Goal: Task Accomplishment & Management: Complete application form

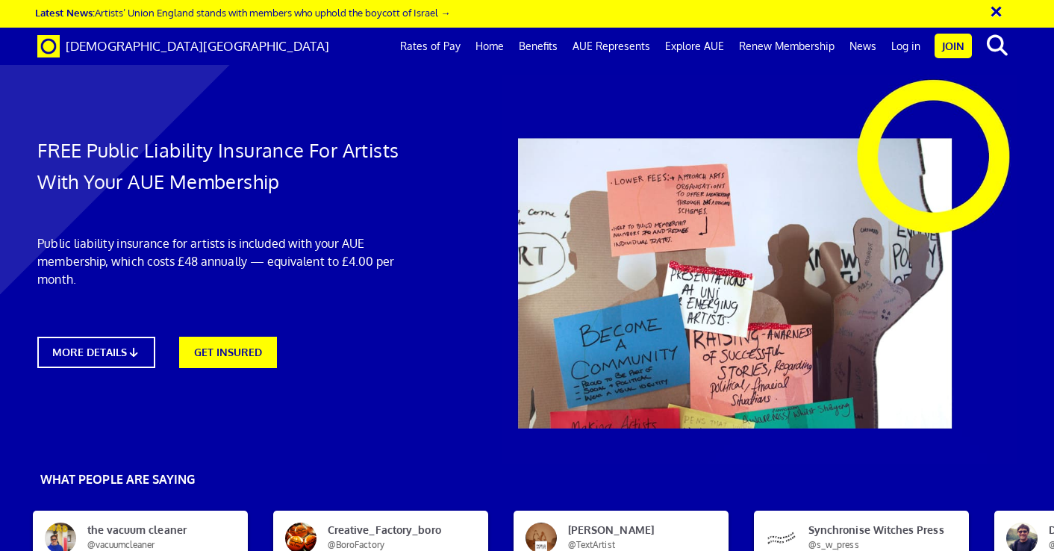
scroll to position [0, 7]
click at [238, 352] on link "GET INSURED" at bounding box center [227, 351] width 107 height 34
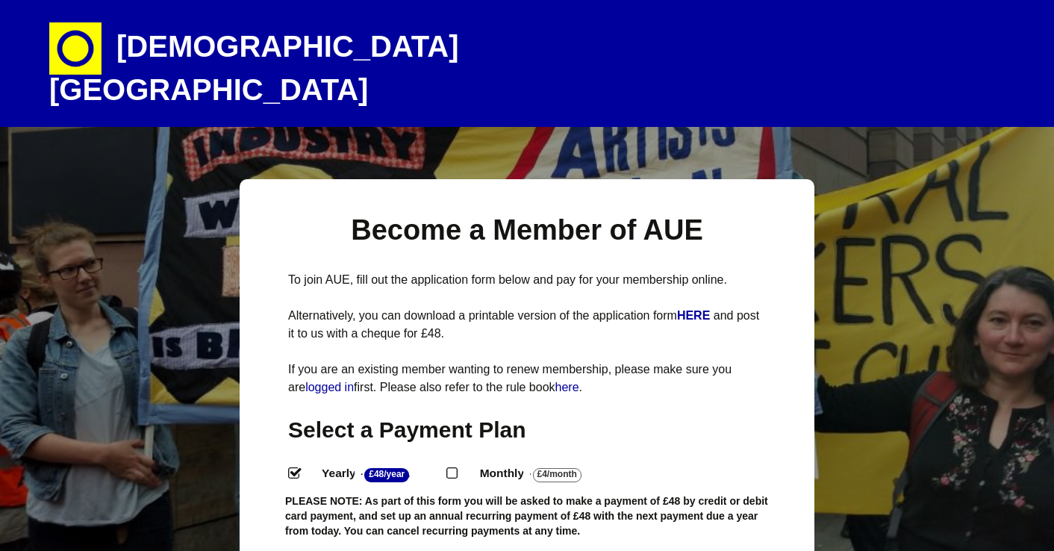
select select
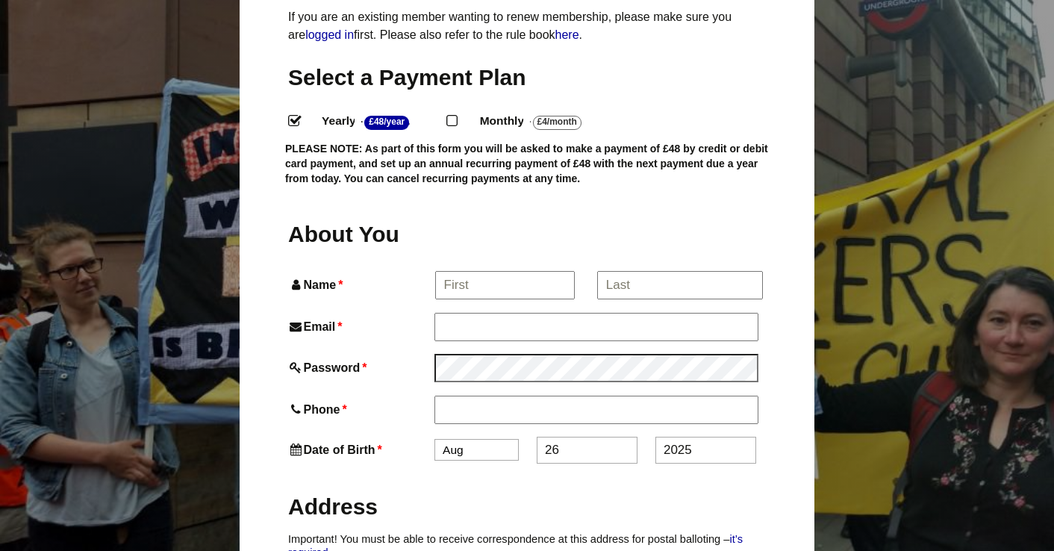
scroll to position [355, 0]
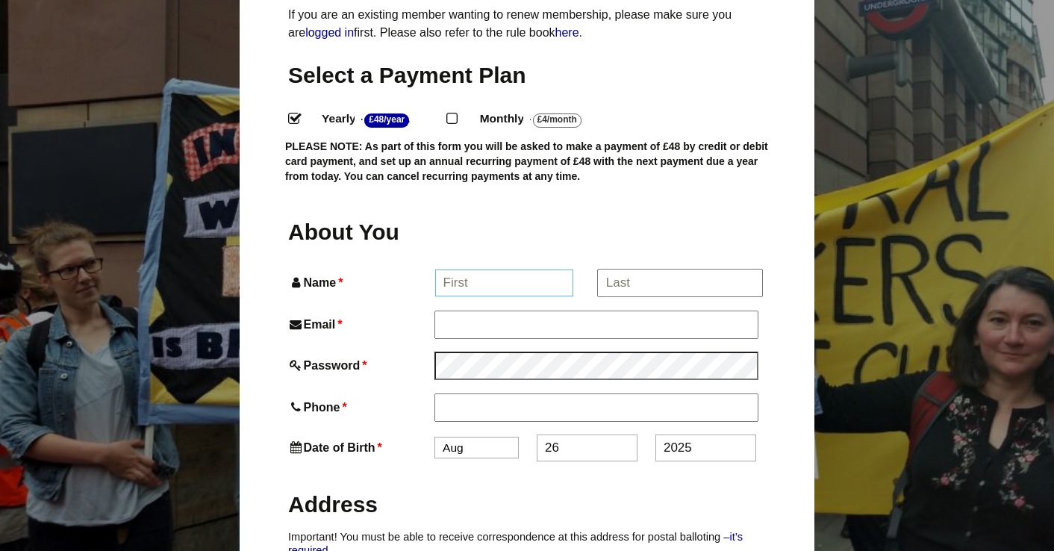
click at [474, 269] on input "Name *" at bounding box center [504, 282] width 139 height 27
type input "Jane"
click at [617, 269] on input "*" at bounding box center [679, 282] width 165 height 27
type input "McDonald"
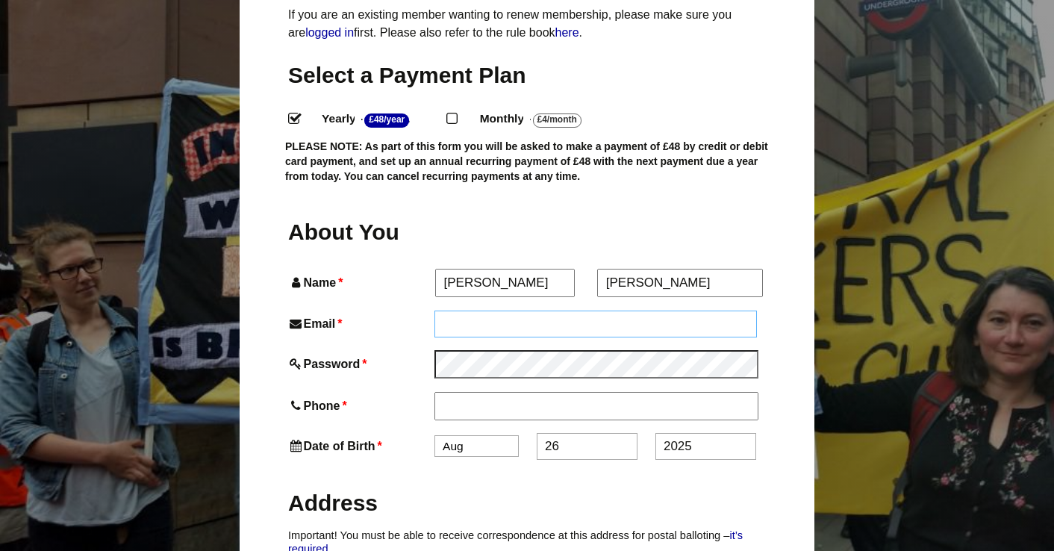
click at [454, 311] on input "Email *" at bounding box center [595, 324] width 322 height 27
type input "janethrift58@gmail.com"
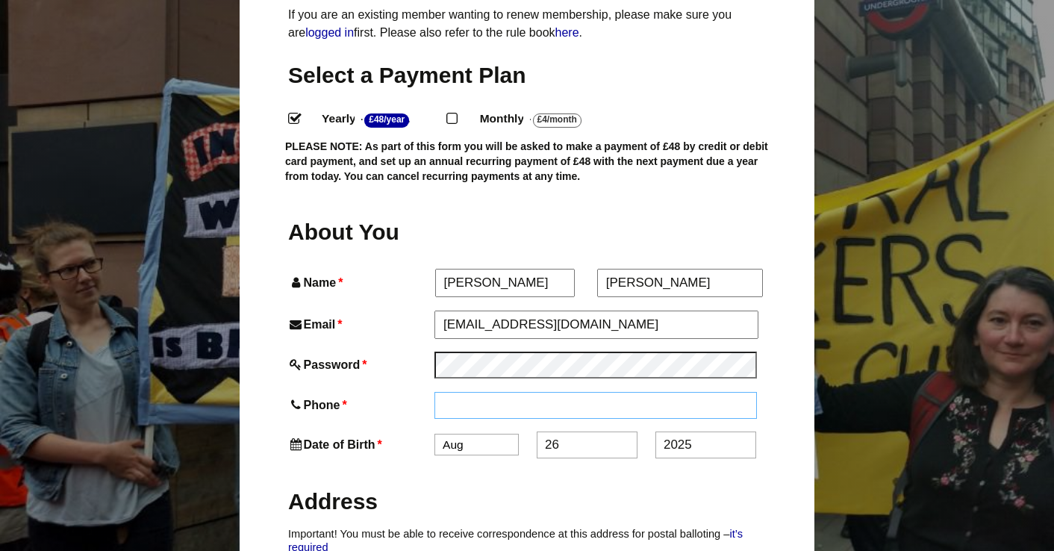
click at [468, 392] on input "Phone *" at bounding box center [595, 405] width 322 height 27
type input "07968746049"
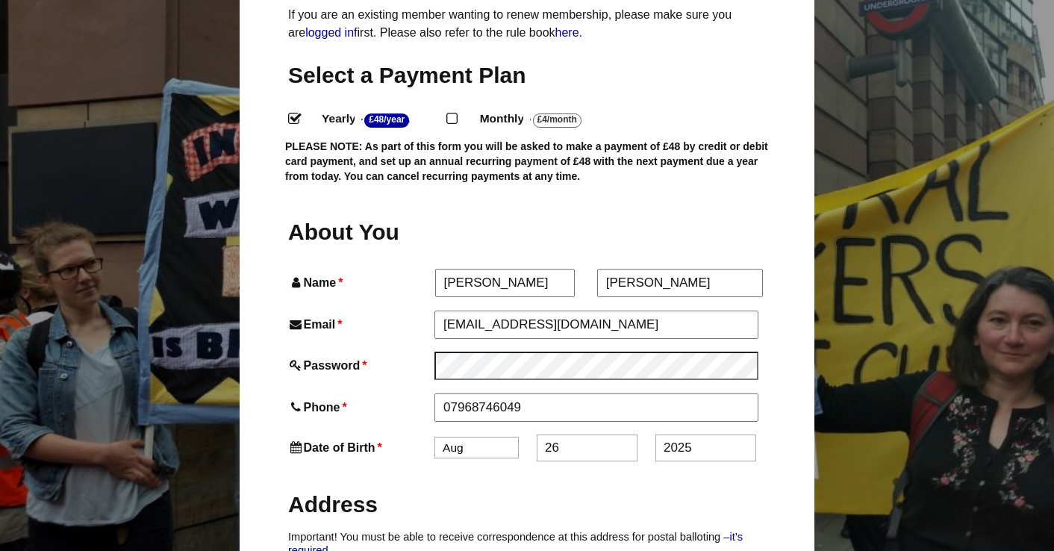
select select "3"
click at [574, 434] on input "26" at bounding box center [587, 447] width 101 height 27
type input "2"
type input "10"
click at [693, 434] on input "2025" at bounding box center [705, 447] width 101 height 27
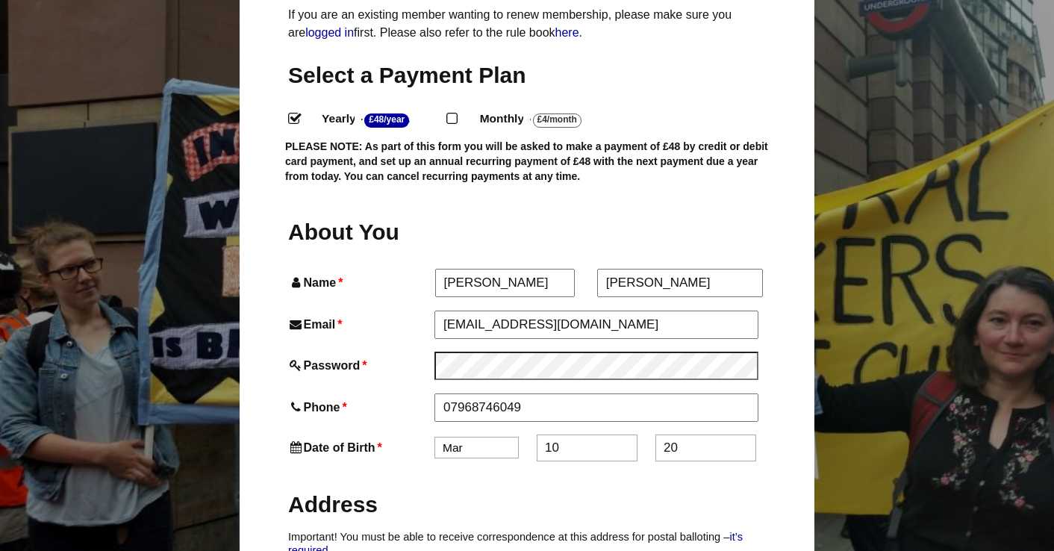
type input "2"
type input "1955"
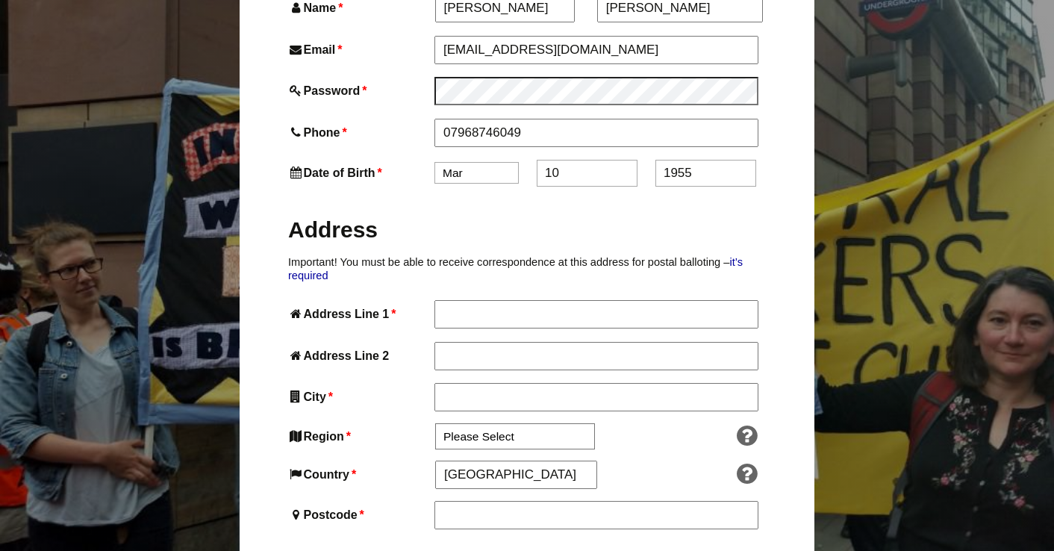
scroll to position [630, 0]
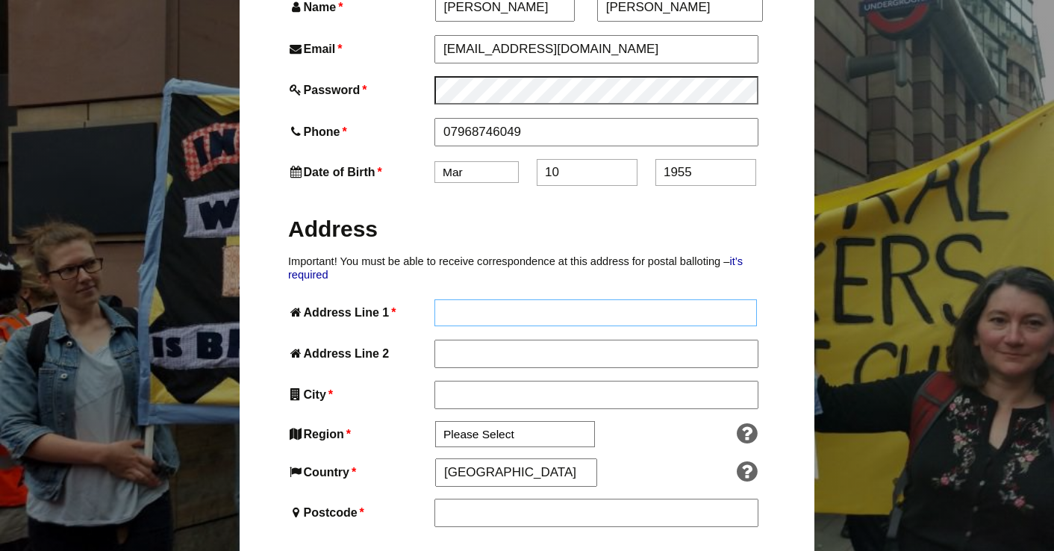
click at [460, 299] on input "Address Line 1 *" at bounding box center [595, 312] width 322 height 27
type input "73 The Street"
click at [448, 341] on input "Address Line 2" at bounding box center [595, 354] width 322 height 27
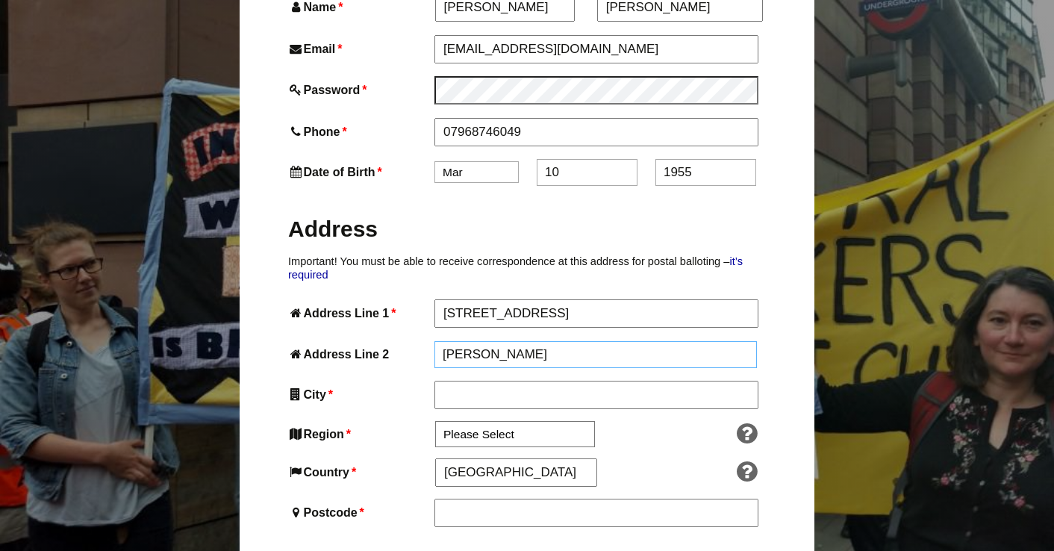
type input "Crowmarsh Gifford"
click at [521, 299] on input "73 The Street" at bounding box center [595, 312] width 322 height 27
click at [521, 299] on input "73 The Street, C" at bounding box center [595, 312] width 322 height 27
click at [522, 299] on input "73 The Streetrowmarsh Gifford" at bounding box center [595, 312] width 322 height 27
click at [520, 299] on input "73 The Streetrowmarsh Gifford" at bounding box center [595, 312] width 322 height 27
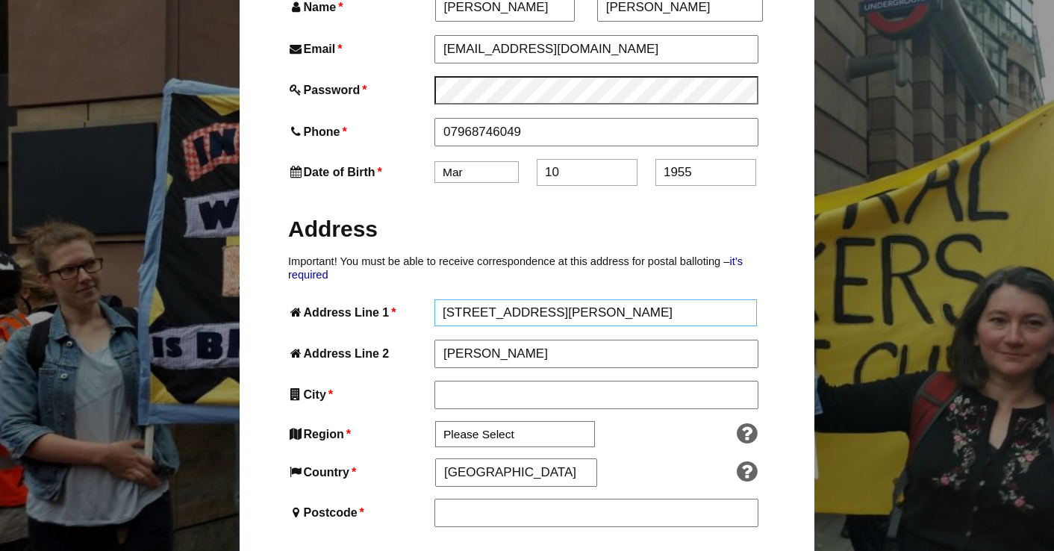
click at [520, 299] on input "73 The Streetrowmarsh Gifford" at bounding box center [595, 312] width 322 height 27
type input "73 The Street, Crowmarsh Gifford"
click at [552, 341] on input "Crowmarsh Gifford" at bounding box center [595, 354] width 322 height 27
type input "C"
type input "Wallingford"
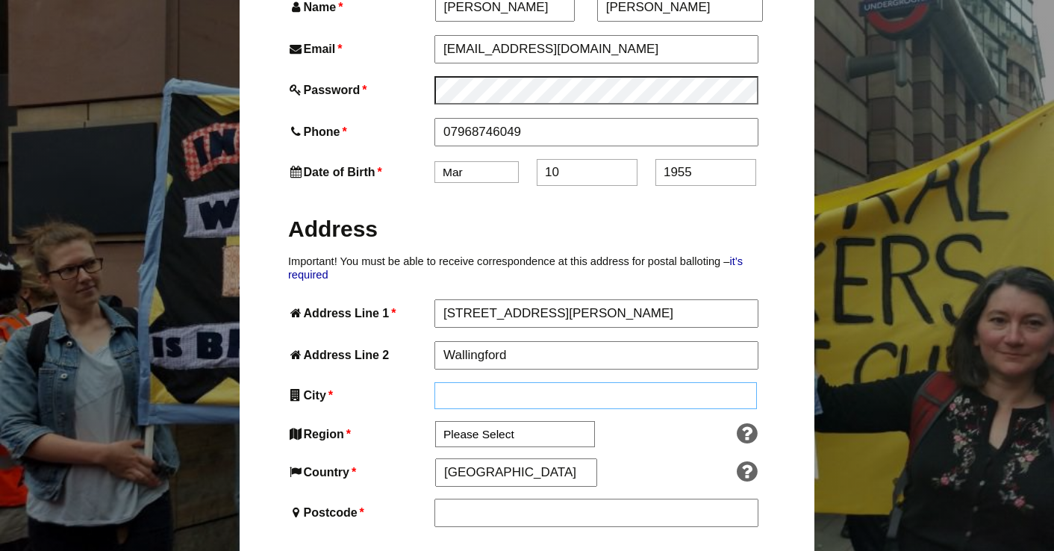
click at [472, 382] on input "City *" at bounding box center [595, 395] width 322 height 27
type input "Oxford"
select select "South East"
click at [464, 500] on input "Postcode *" at bounding box center [595, 513] width 322 height 27
type input "OX10 8EF"
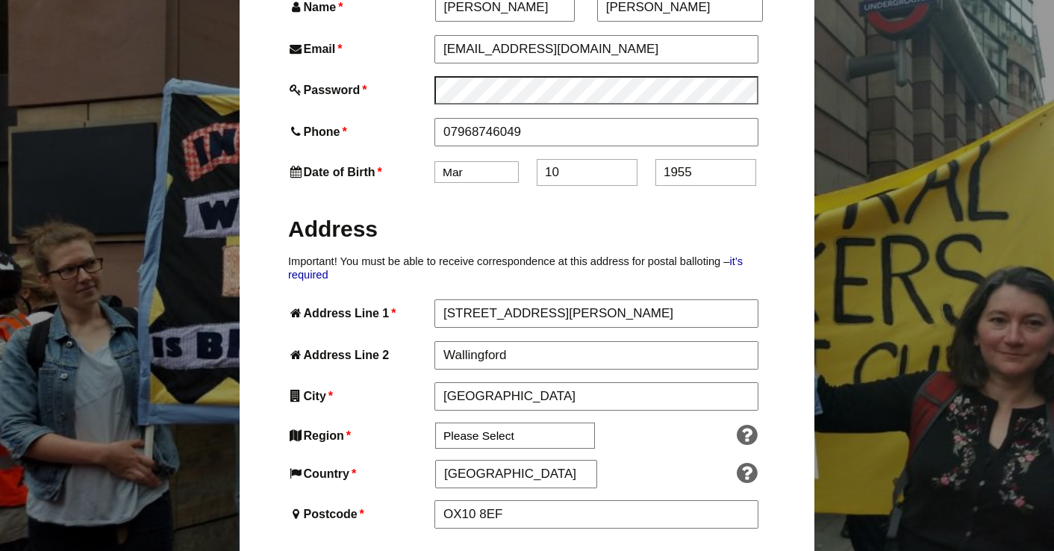
click at [431, 39] on label "Email *" at bounding box center [359, 49] width 143 height 20
click at [434, 35] on input "janethrift58@gmail.com" at bounding box center [596, 49] width 324 height 28
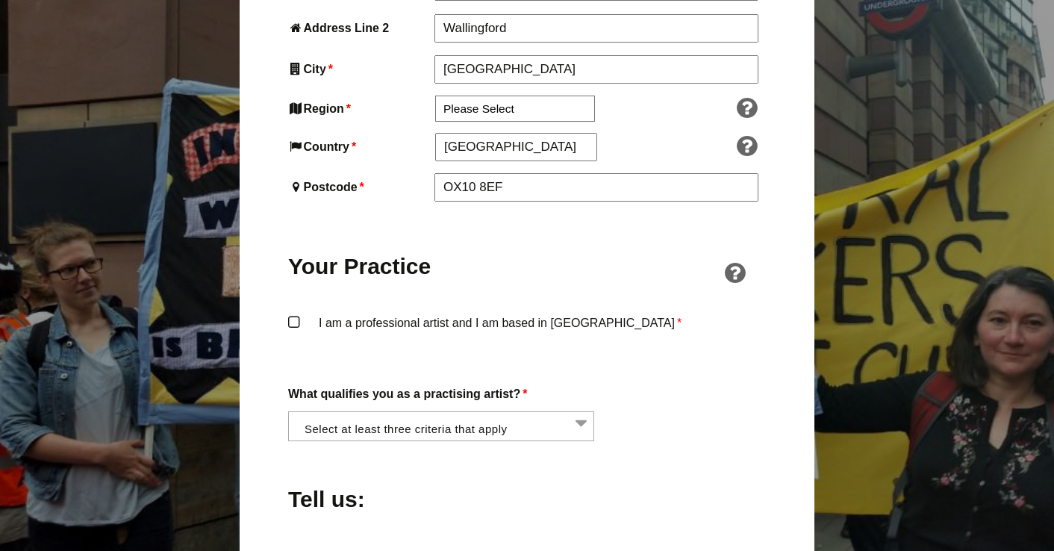
scroll to position [962, 0]
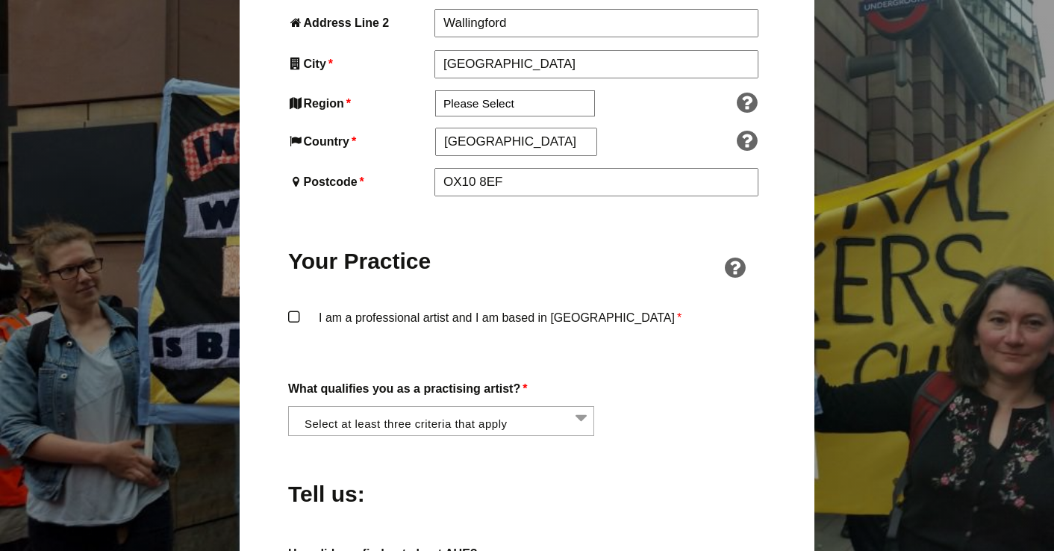
click at [296, 308] on label "I am a professional artist and I am based in England *" at bounding box center [527, 330] width 478 height 45
click at [0, 0] on input "I am a professional artist and I am based in England *" at bounding box center [0, 0] width 0 height 0
click at [581, 407] on li at bounding box center [446, 419] width 306 height 25
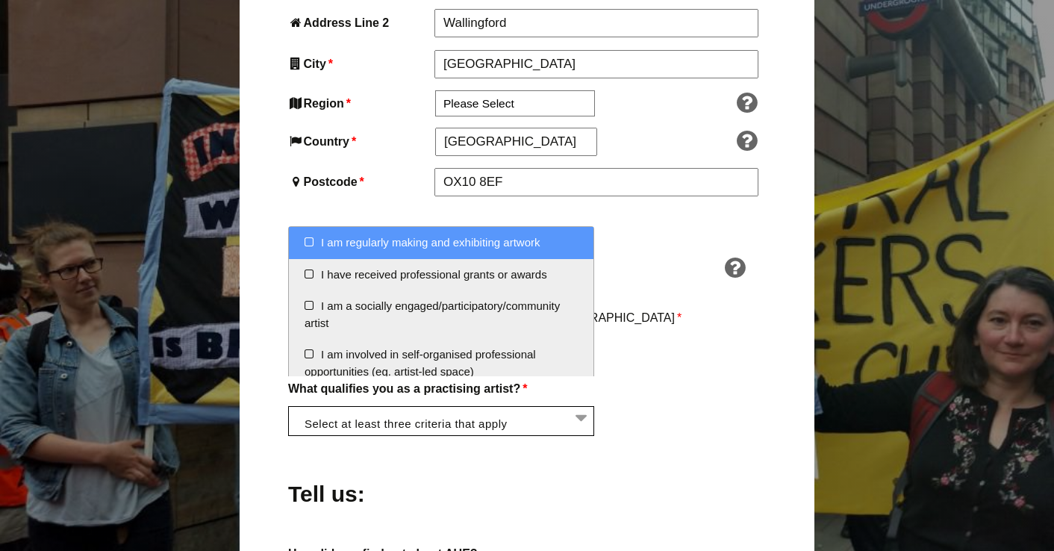
click at [308, 240] on li "I am regularly making and exhibiting artwork" at bounding box center [441, 243] width 305 height 32
select select "regularly_making_and_exhibiting_artwork"
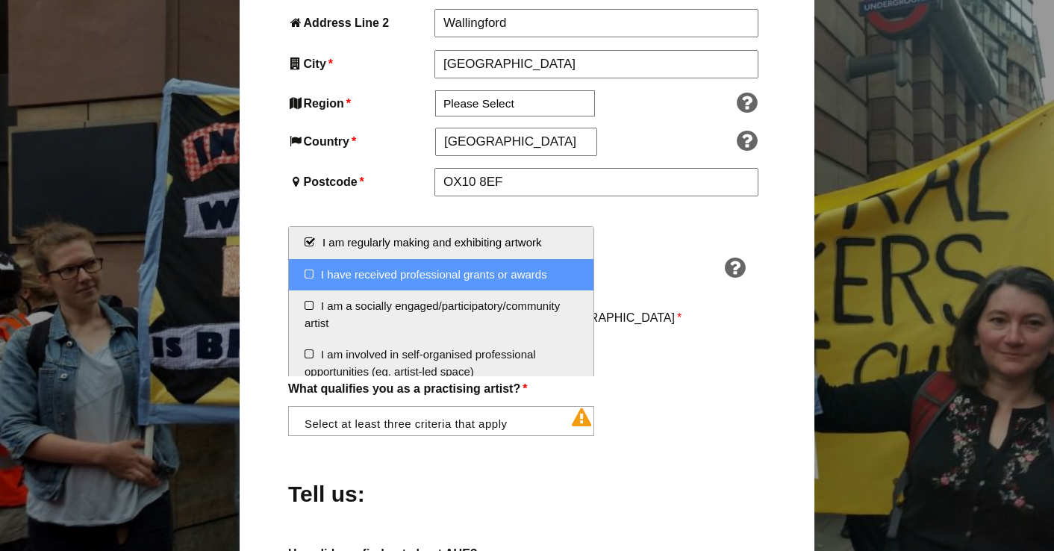
click at [308, 272] on li "I have received professional grants or awards" at bounding box center [441, 275] width 305 height 32
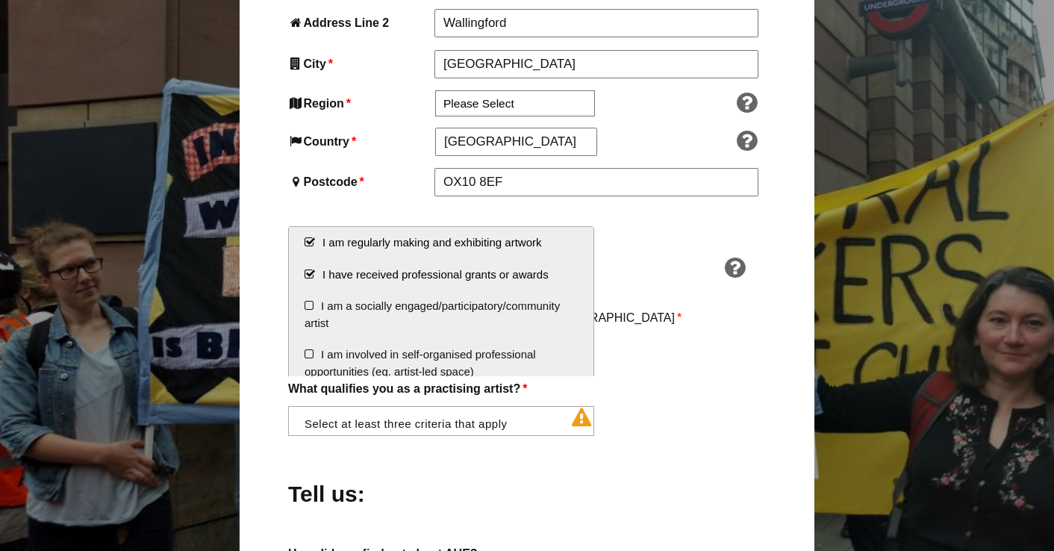
click at [308, 272] on li "I have received professional grants or awards" at bounding box center [441, 275] width 305 height 32
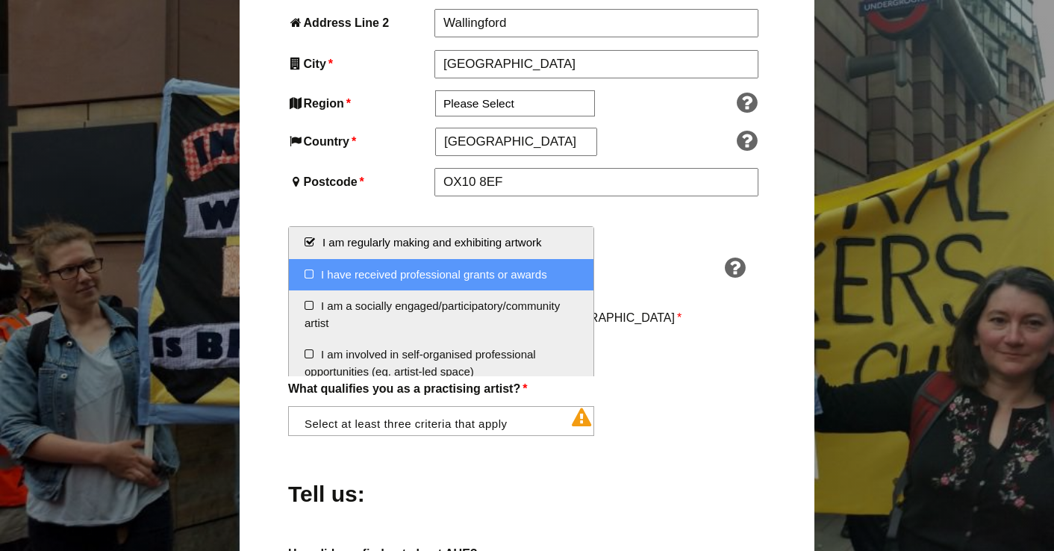
click at [308, 278] on li "I have received professional grants or awards" at bounding box center [441, 275] width 305 height 32
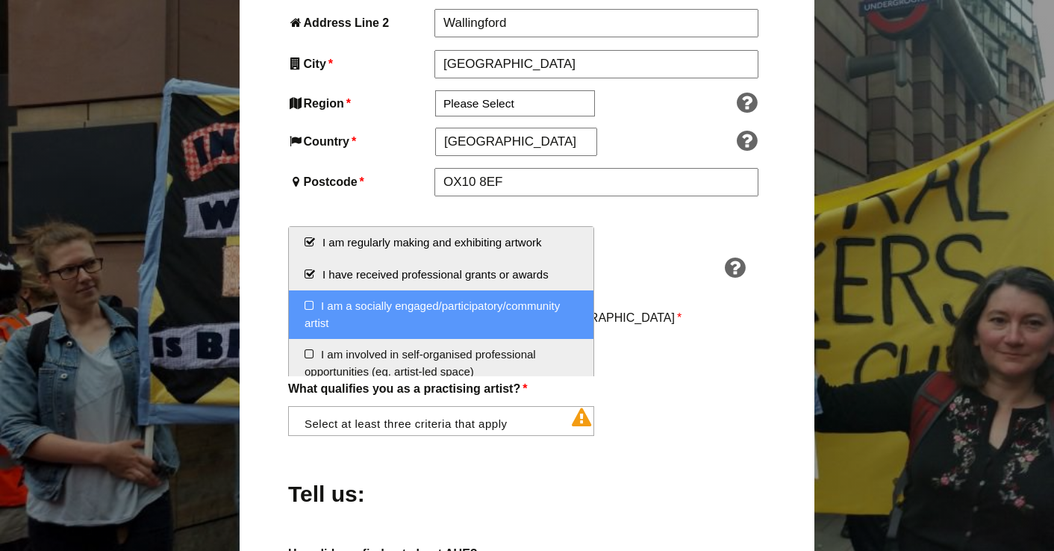
click at [310, 305] on li "I am a socially engaged/participatory/community artist" at bounding box center [441, 314] width 305 height 49
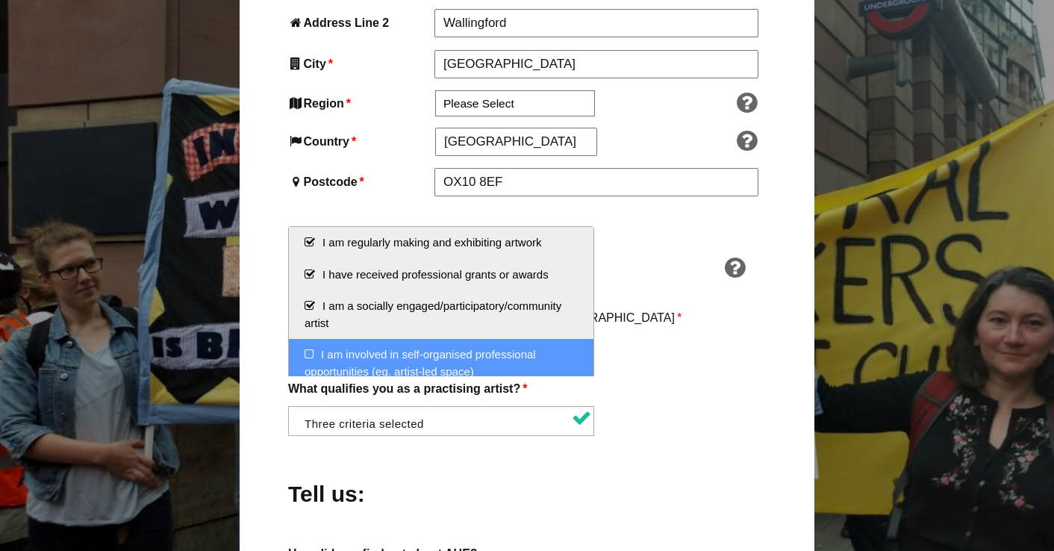
click at [309, 351] on li "I am involved in self-organised professional opportunities (eg. artist-led spac…" at bounding box center [441, 363] width 305 height 49
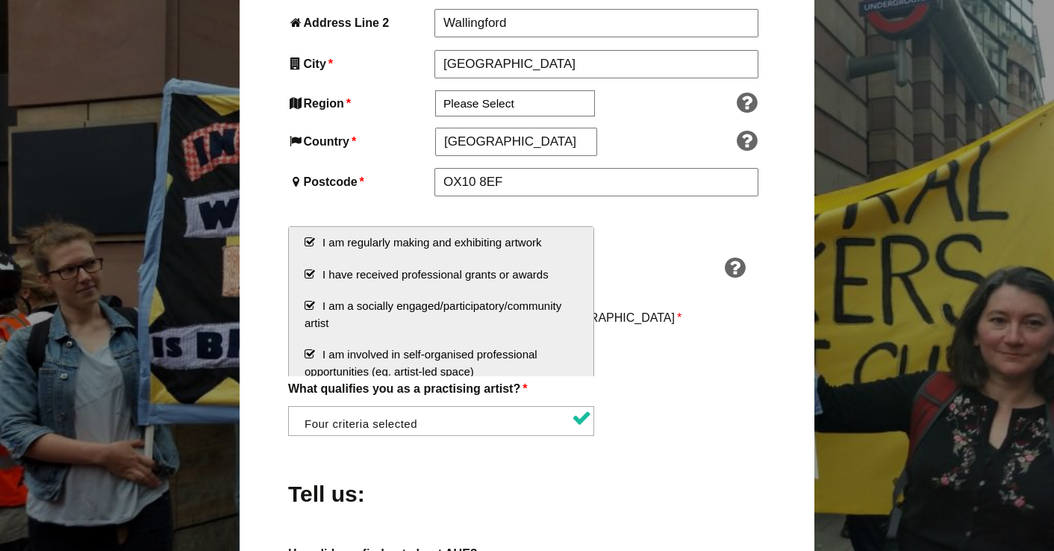
click at [313, 301] on li "I am a socially engaged/participatory/community artist" at bounding box center [441, 314] width 305 height 49
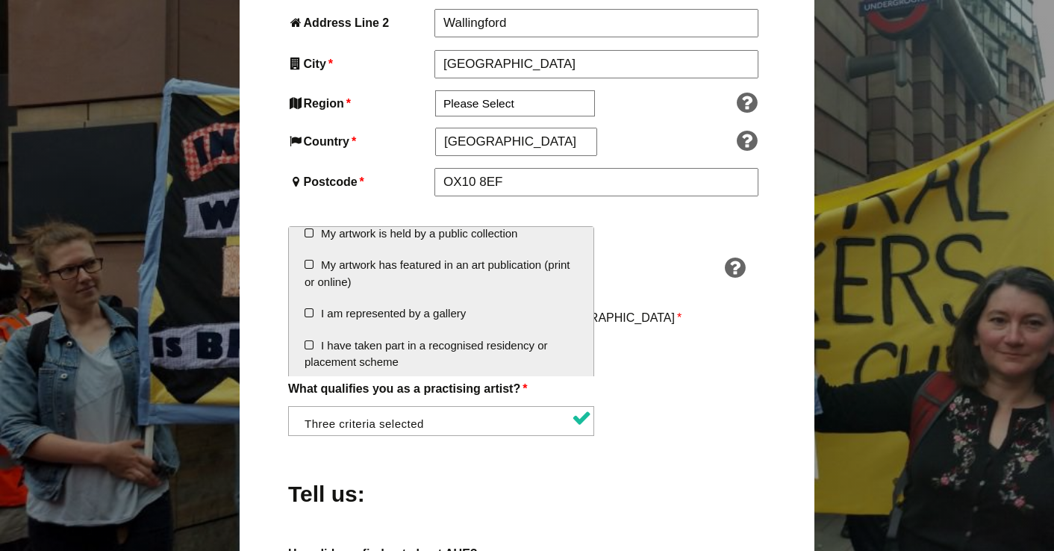
scroll to position [246, 0]
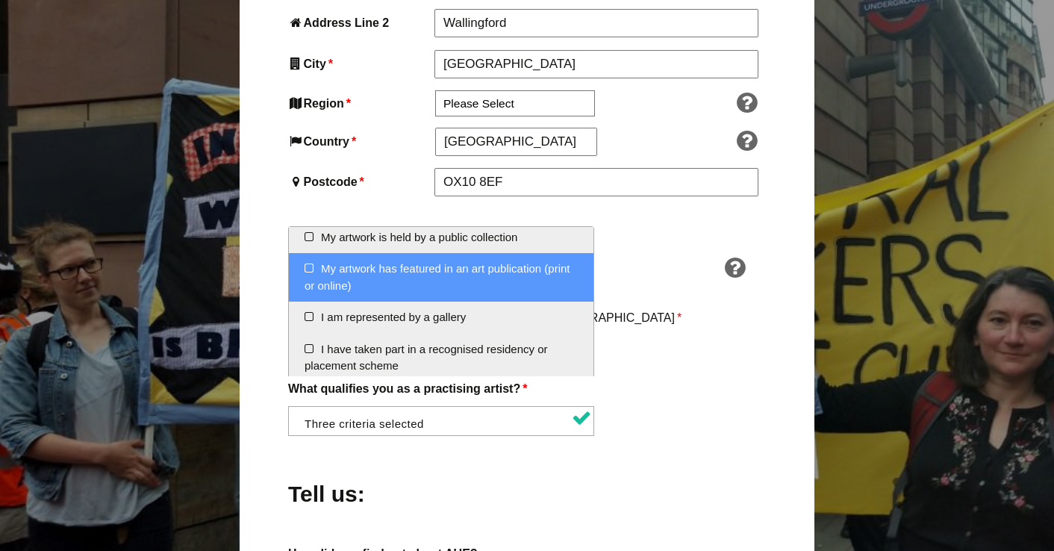
click at [308, 265] on li "My artwork has featured in an art publication (print or online)" at bounding box center [441, 277] width 305 height 49
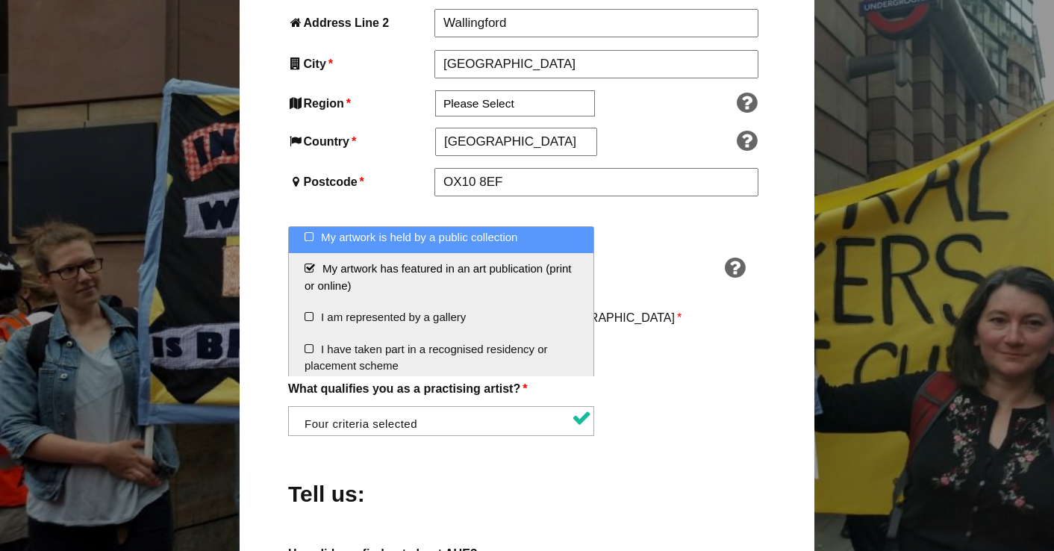
click at [308, 231] on li "My artwork is held by a public collection" at bounding box center [441, 238] width 305 height 32
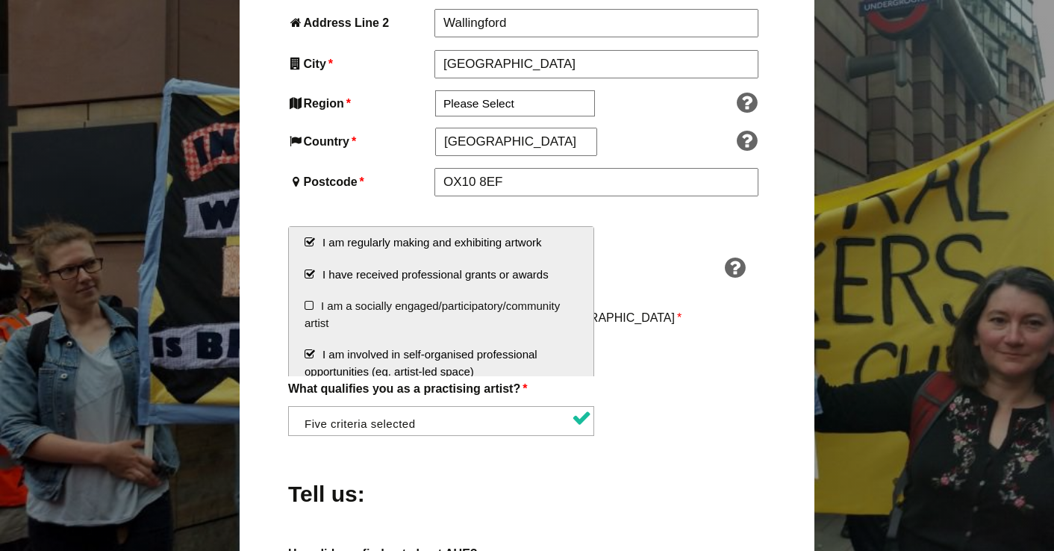
scroll to position [0, 0]
click at [311, 276] on li "I have received professional grants or awards" at bounding box center [441, 275] width 305 height 32
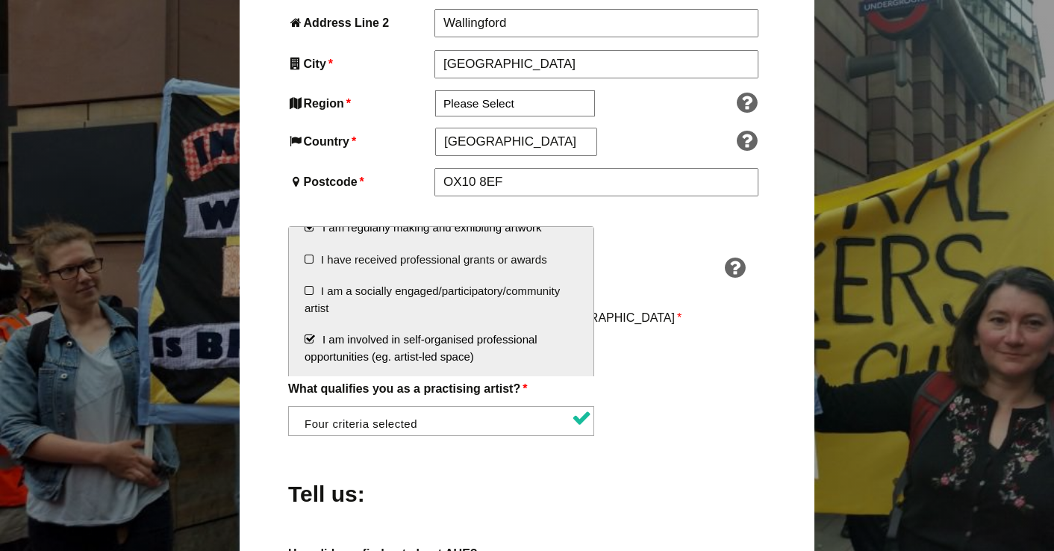
scroll to position [11, 0]
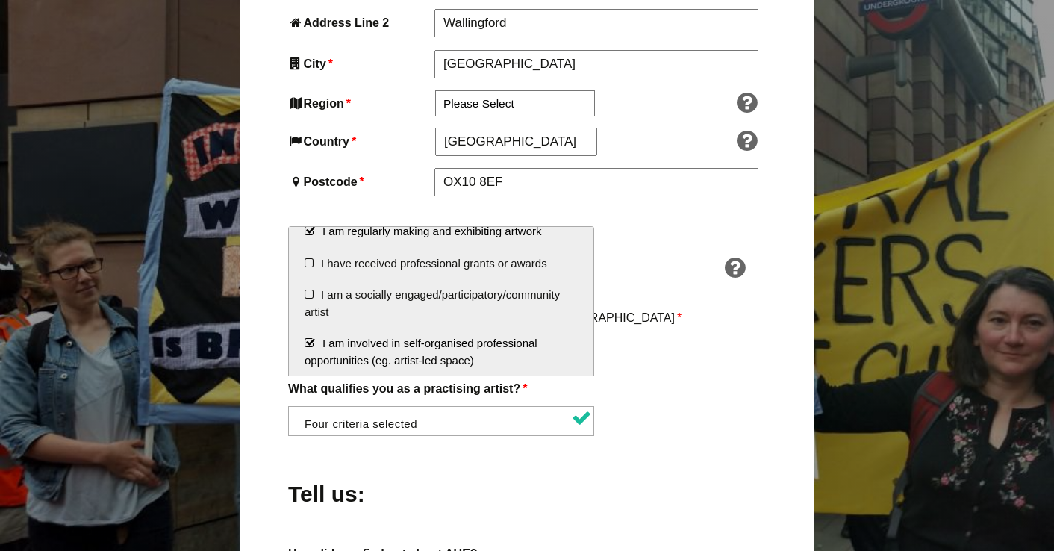
click at [311, 339] on li "I am involved in self-organised professional opportunities (eg. artist-led spac…" at bounding box center [441, 352] width 305 height 49
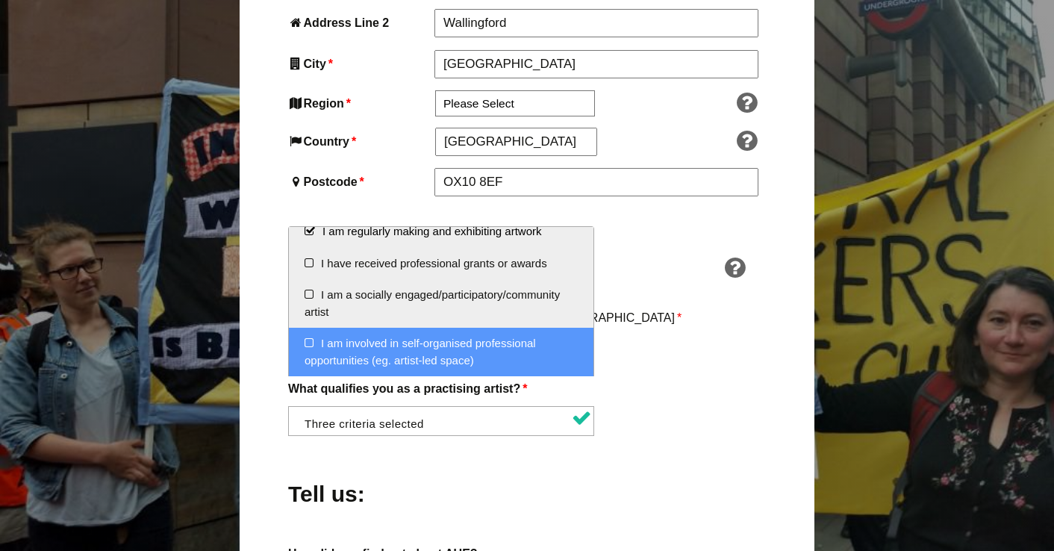
click at [716, 449] on div "Tell us:" at bounding box center [527, 489] width 478 height 81
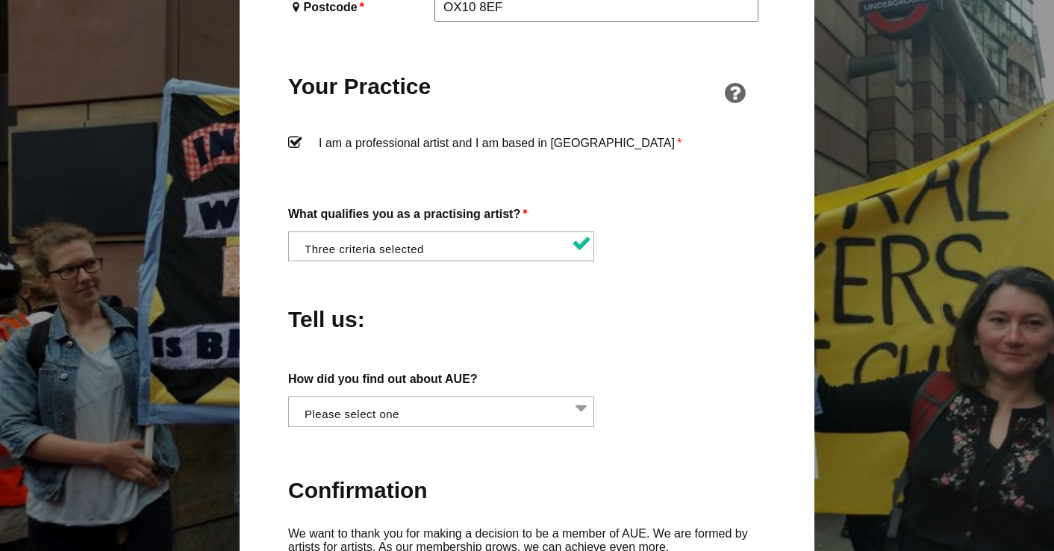
scroll to position [1220, 0]
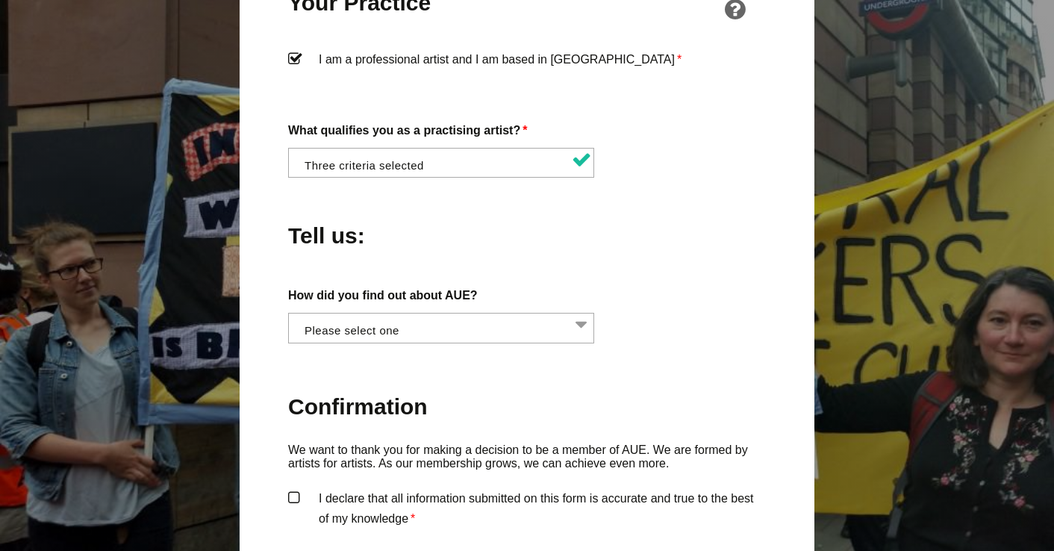
click at [579, 313] on li at bounding box center [446, 325] width 306 height 25
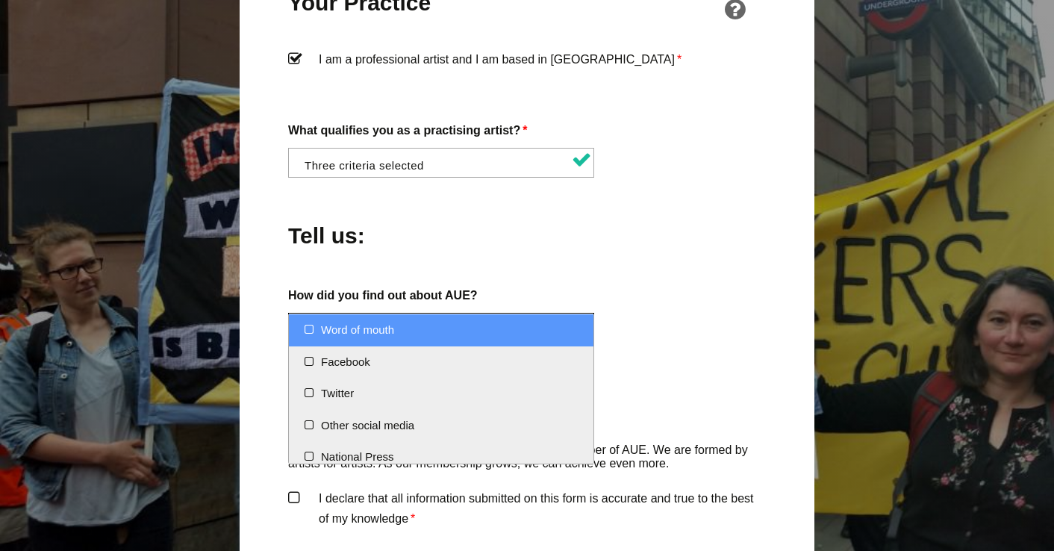
select select "Word of mouth"
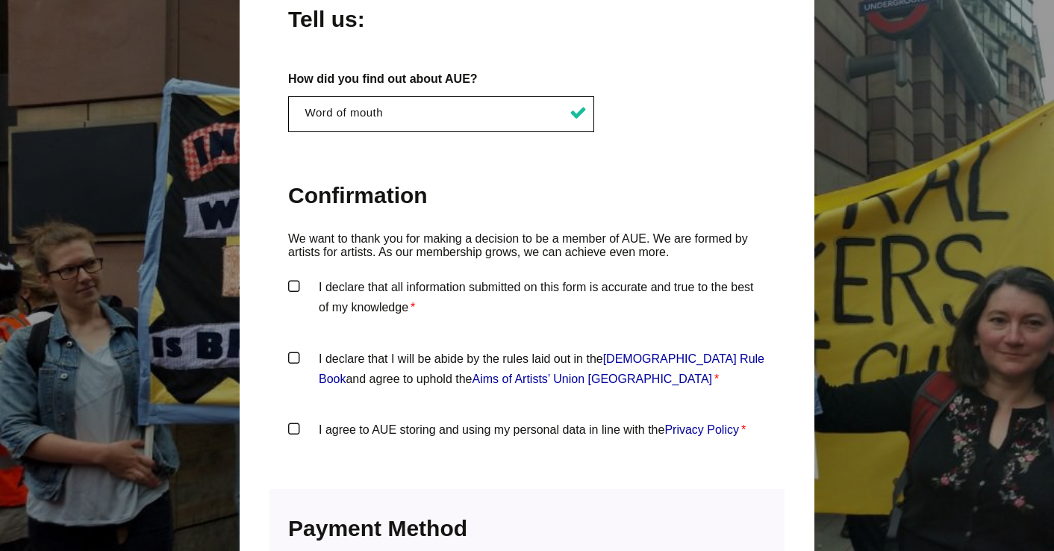
scroll to position [1439, 0]
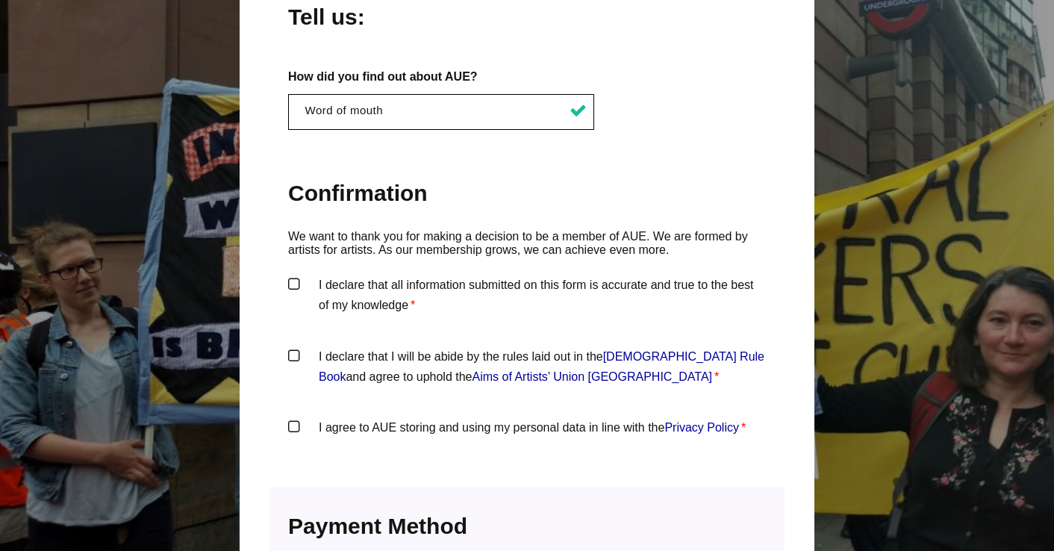
click at [298, 275] on label "I declare that all information submitted on this form is accurate and true to t…" at bounding box center [527, 297] width 478 height 45
click at [0, 0] on input "I declare that all information submitted on this form is accurate and true to t…" at bounding box center [0, 0] width 0 height 0
click at [292, 346] on label "I declare that I will be abide by the rules laid out in the Artists' Union Engl…" at bounding box center [527, 368] width 478 height 45
click at [0, 0] on input "I declare that I will be abide by the rules laid out in the Artists' Union Engl…" at bounding box center [0, 0] width 0 height 0
click at [295, 417] on label "I agree to AUE storing and using my personal data in line with the Privacy Poli…" at bounding box center [527, 439] width 478 height 45
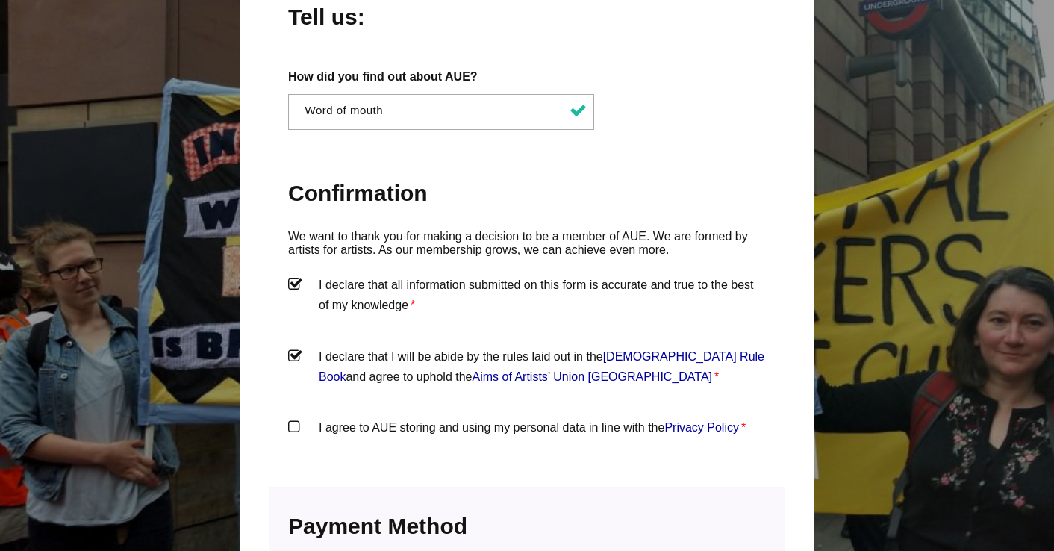
click at [0, 0] on input "I agree to AUE storing and using my personal data in line with the Privacy Poli…" at bounding box center [0, 0] width 0 height 0
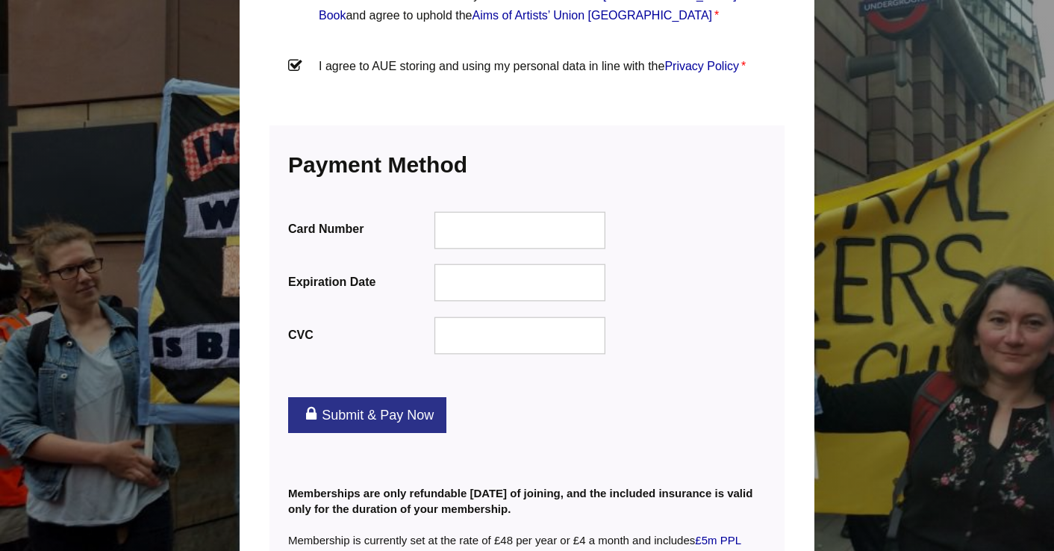
scroll to position [1809, 0]
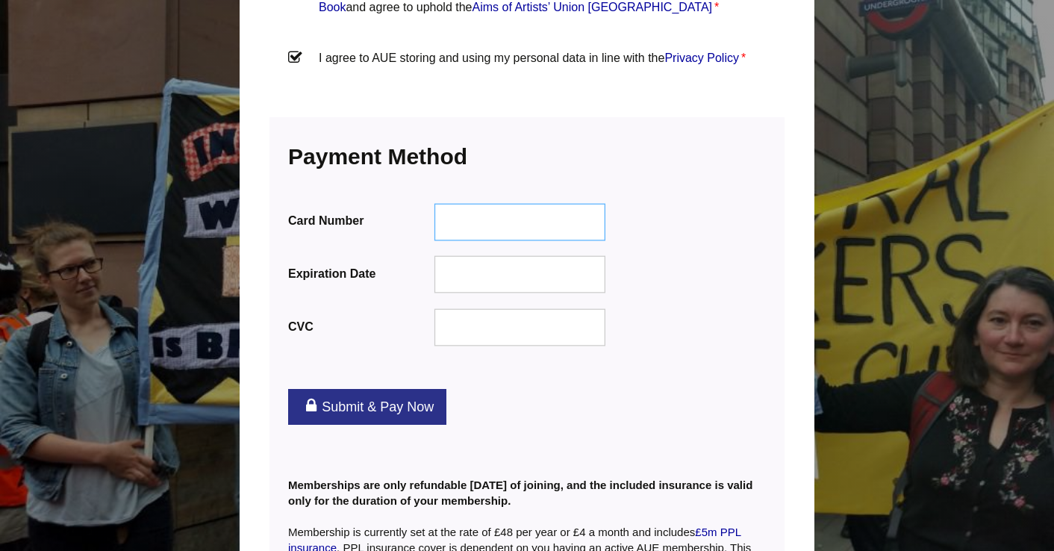
click at [507, 203] on div at bounding box center [520, 221] width 172 height 37
click at [375, 389] on link "Submit & Pay Now" at bounding box center [367, 407] width 158 height 36
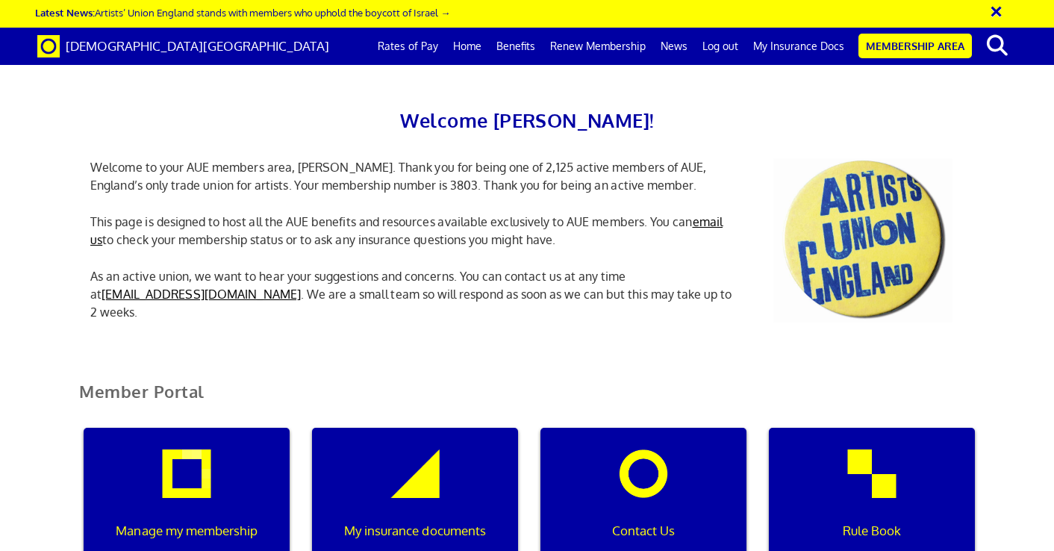
scroll to position [0, 4]
click at [415, 521] on p "My insurance documents" at bounding box center [414, 530] width 185 height 19
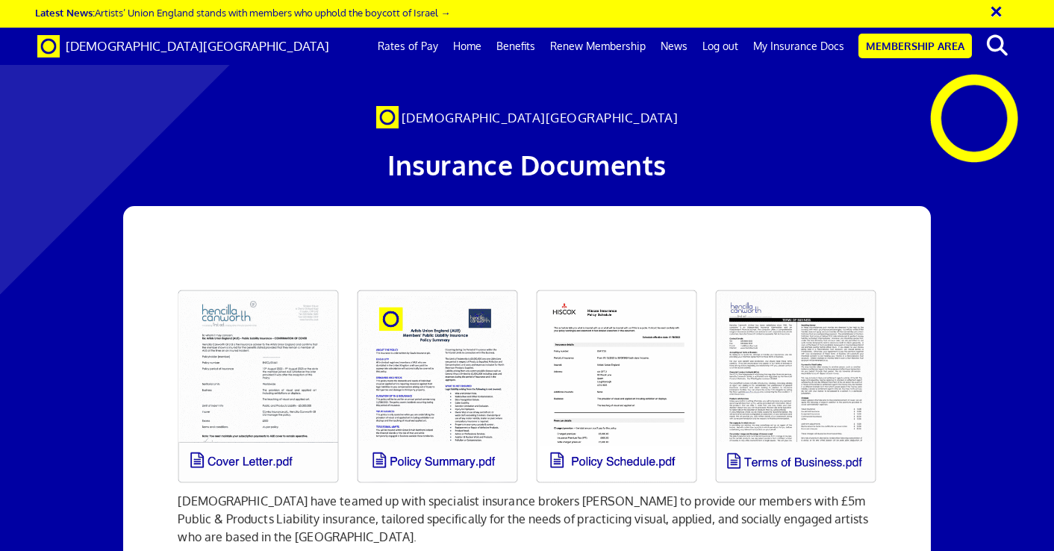
scroll to position [0, 7]
click at [254, 413] on link at bounding box center [258, 386] width 179 height 211
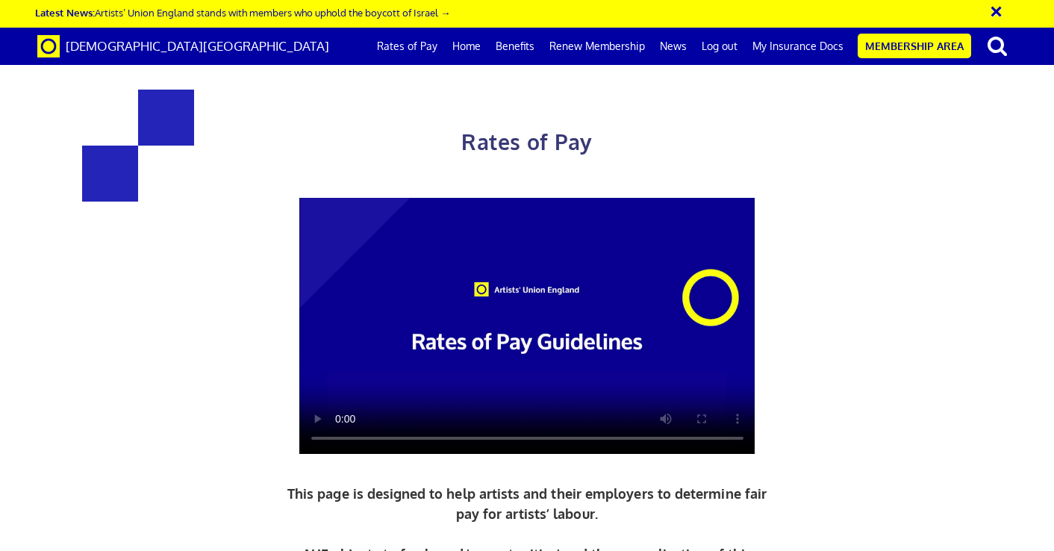
scroll to position [1115, 0]
